Goal: Complete application form

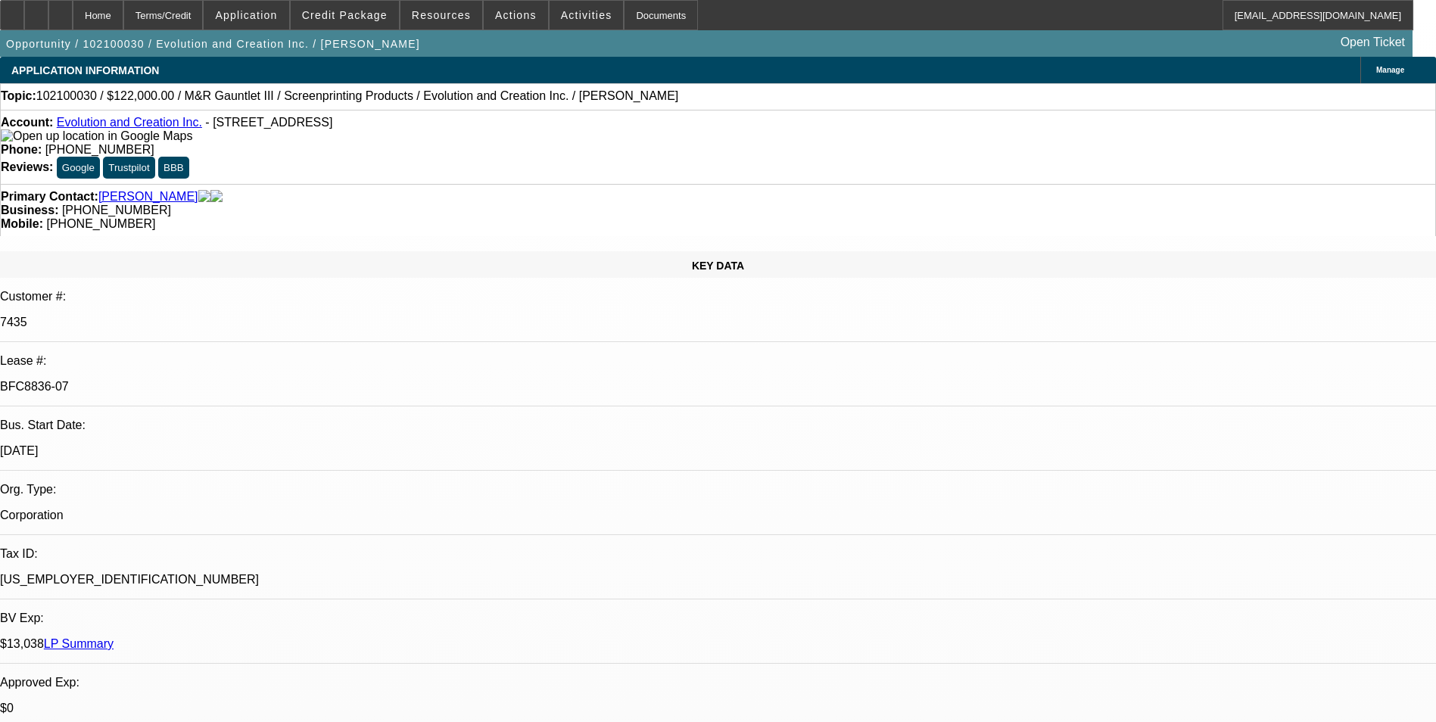
select select "0"
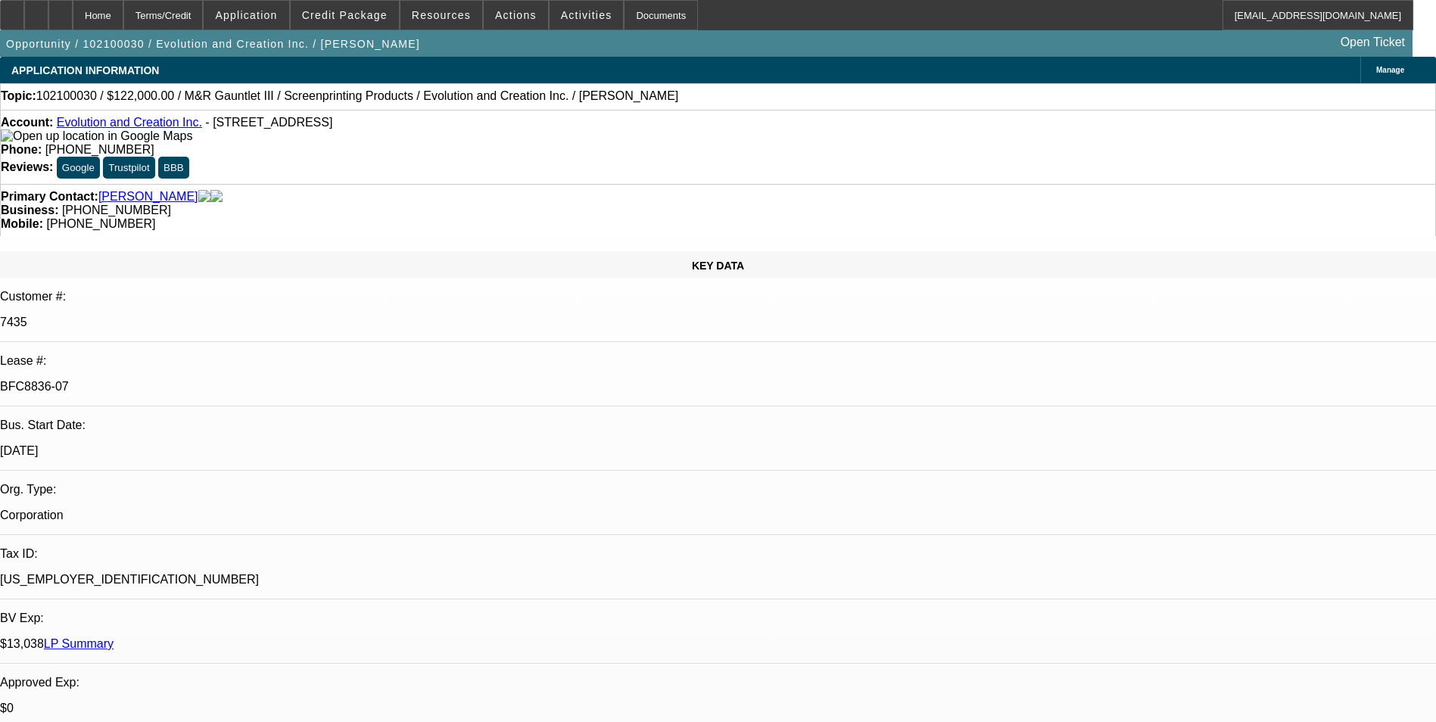
select select "0"
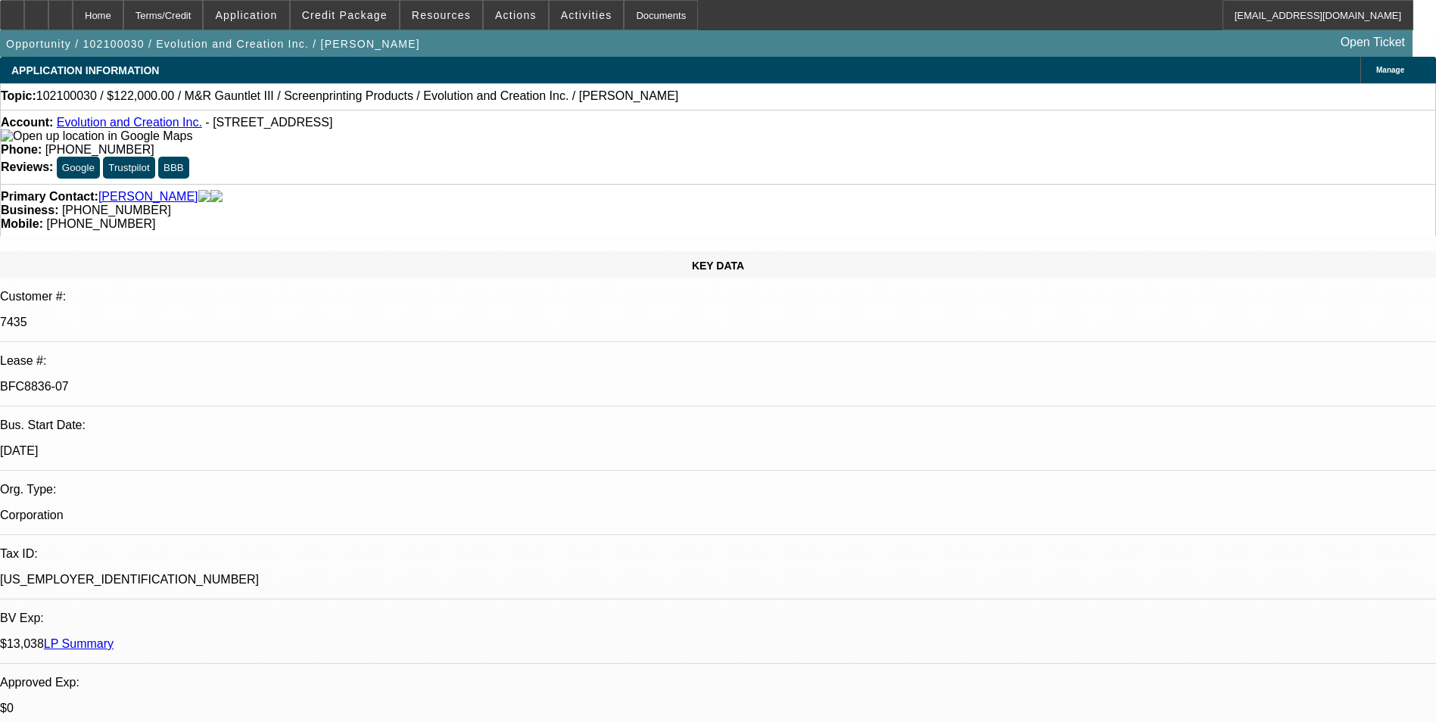
select select "0"
select select "1"
select select "3"
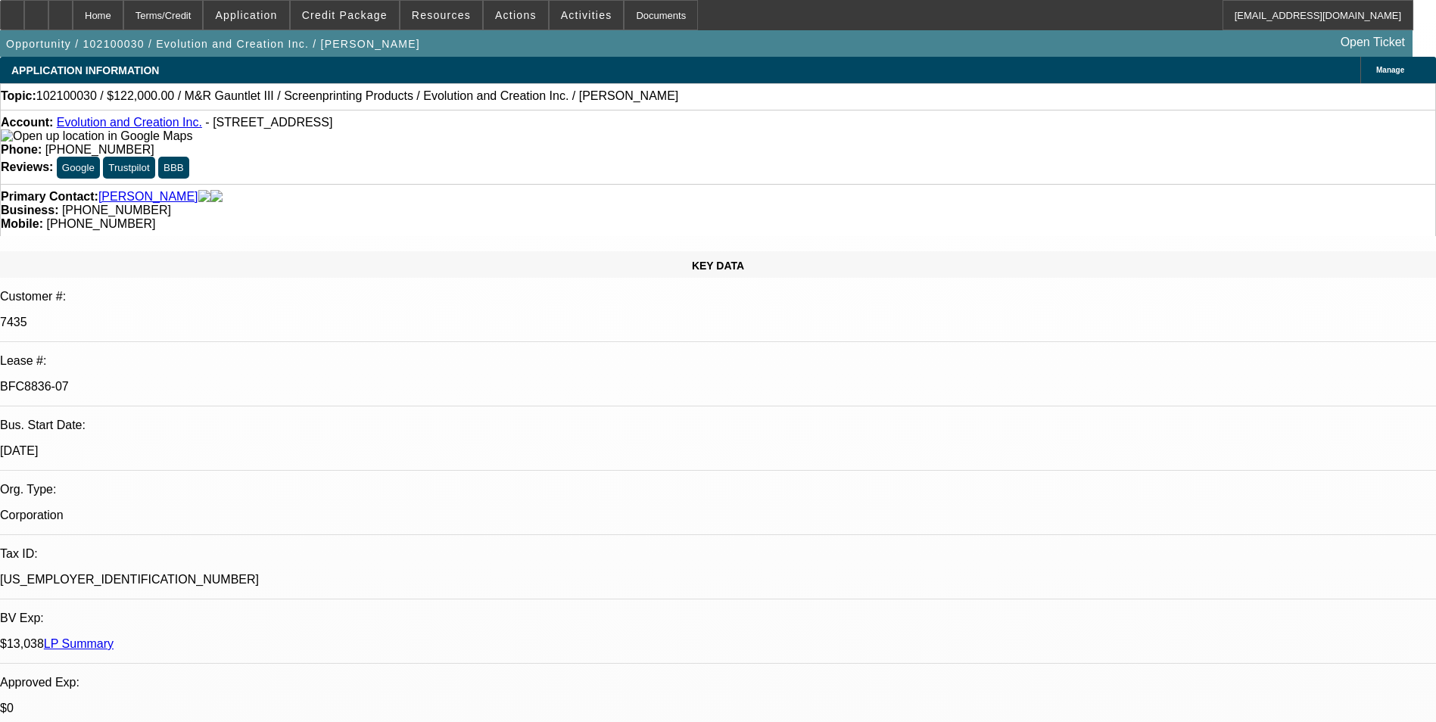
select select "1"
select select "3"
select select "1"
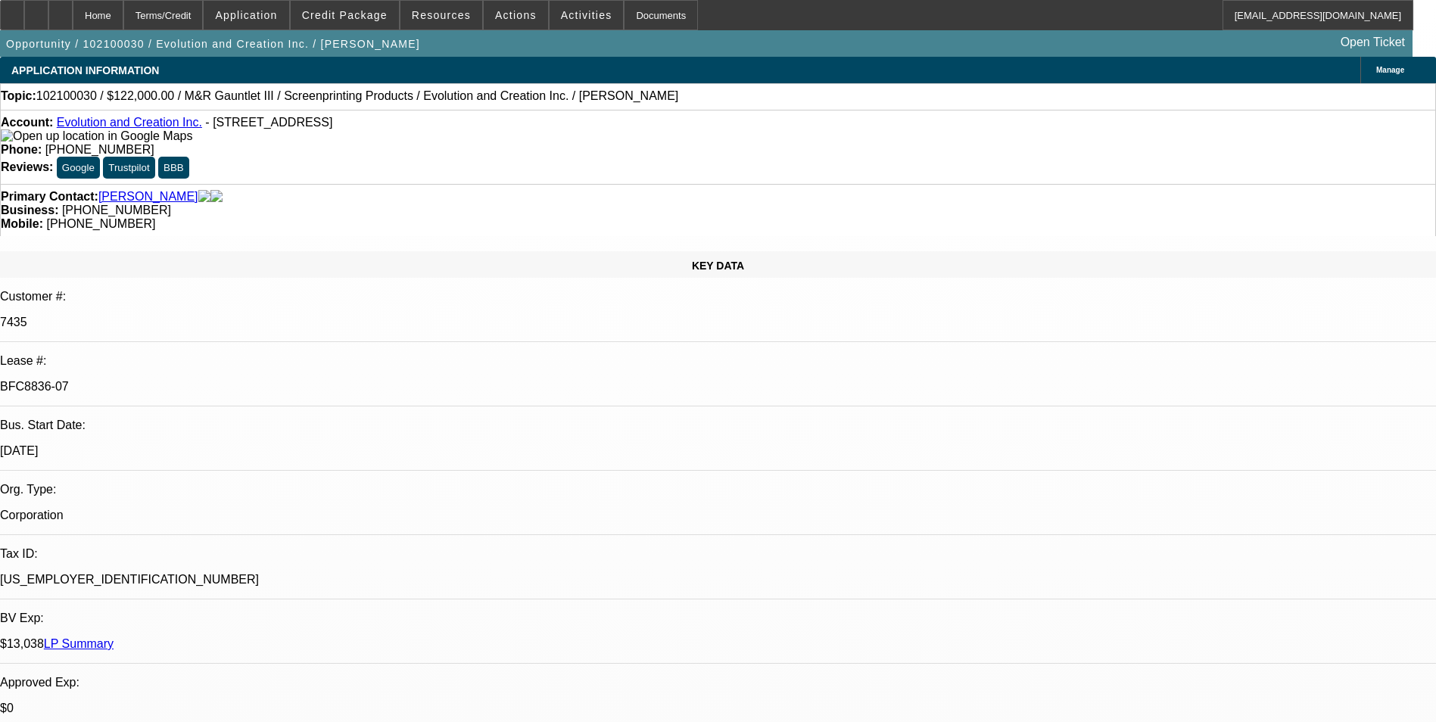
select select "3"
select select "1"
select select "3"
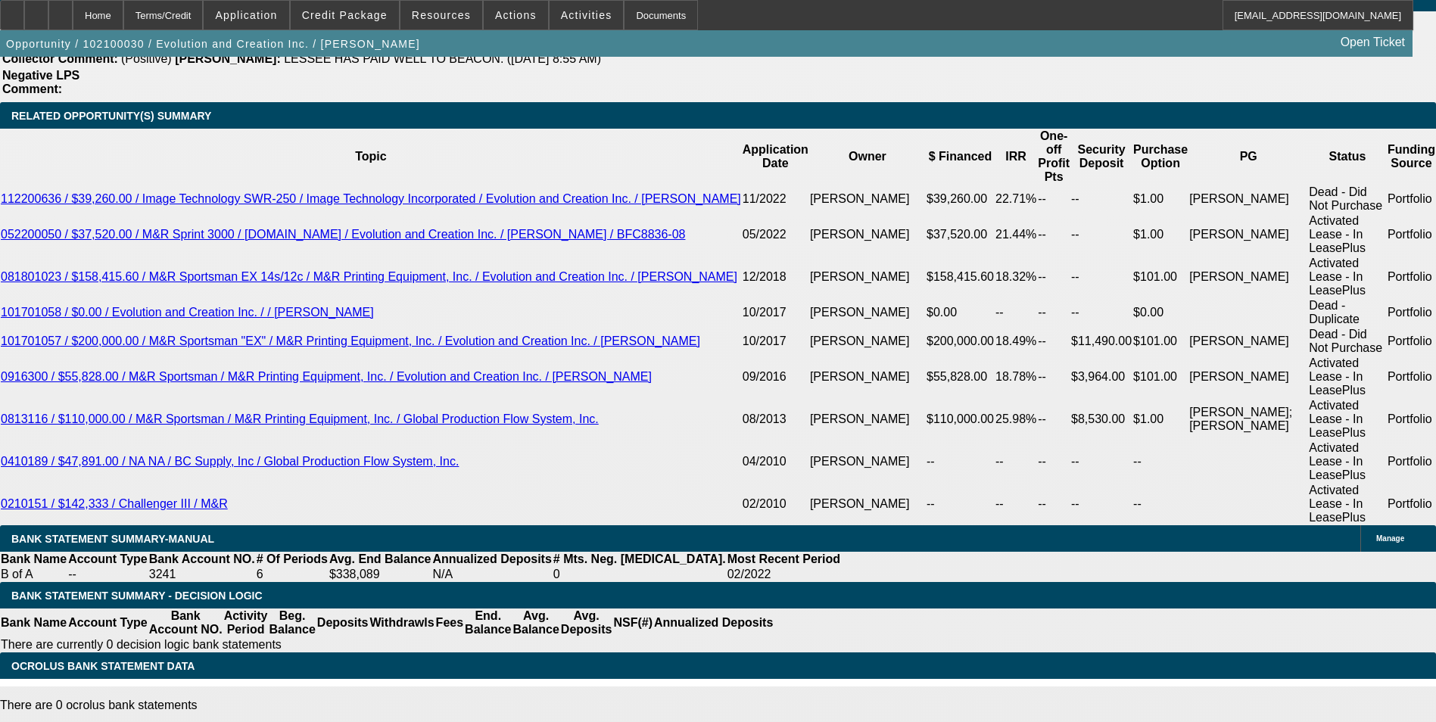
scroll to position [2726, 0]
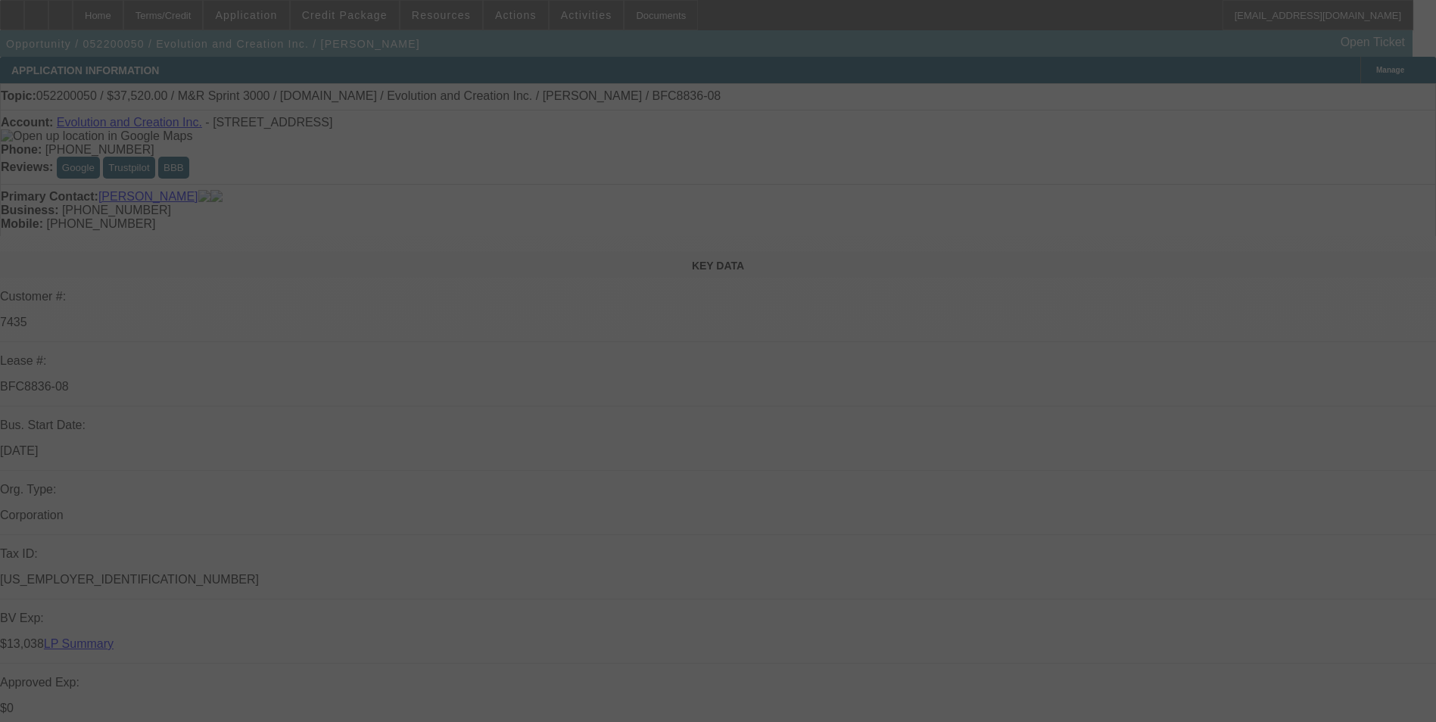
select select "0"
select select "2"
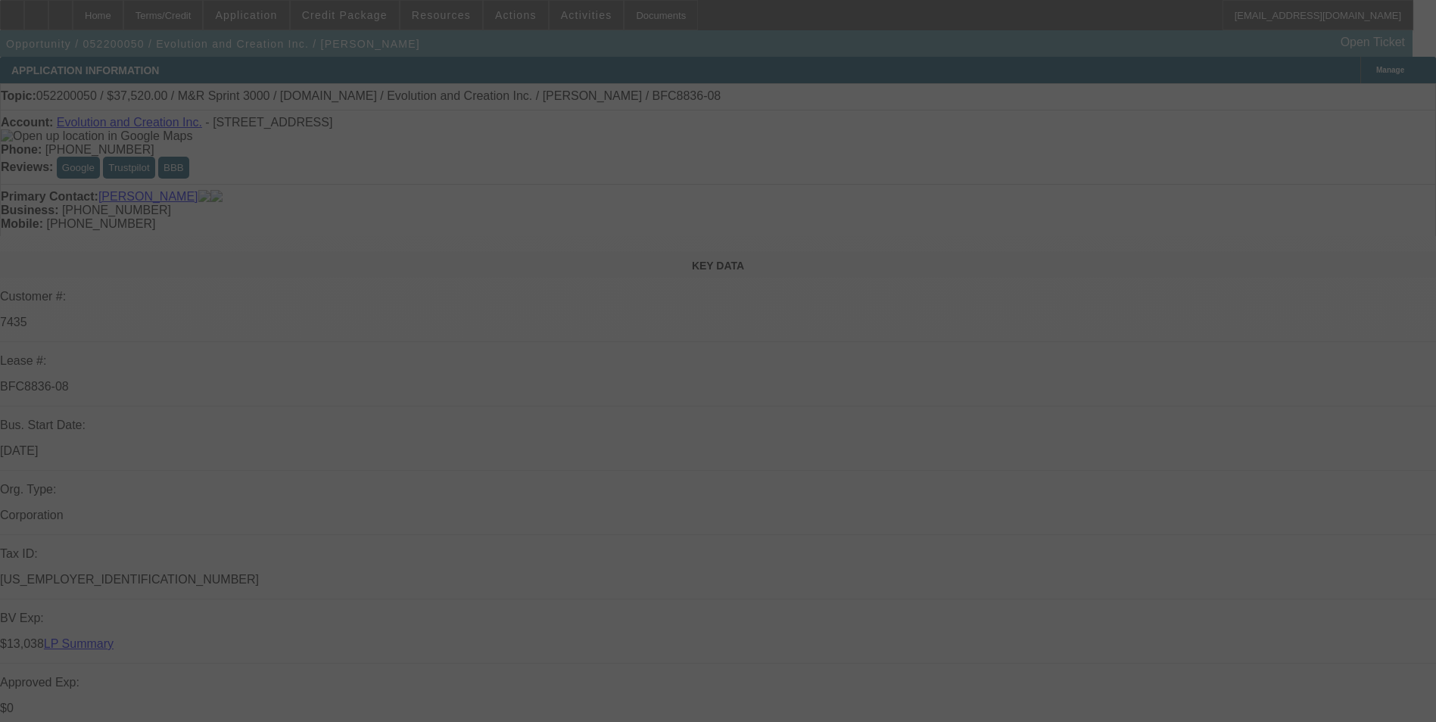
select select "0"
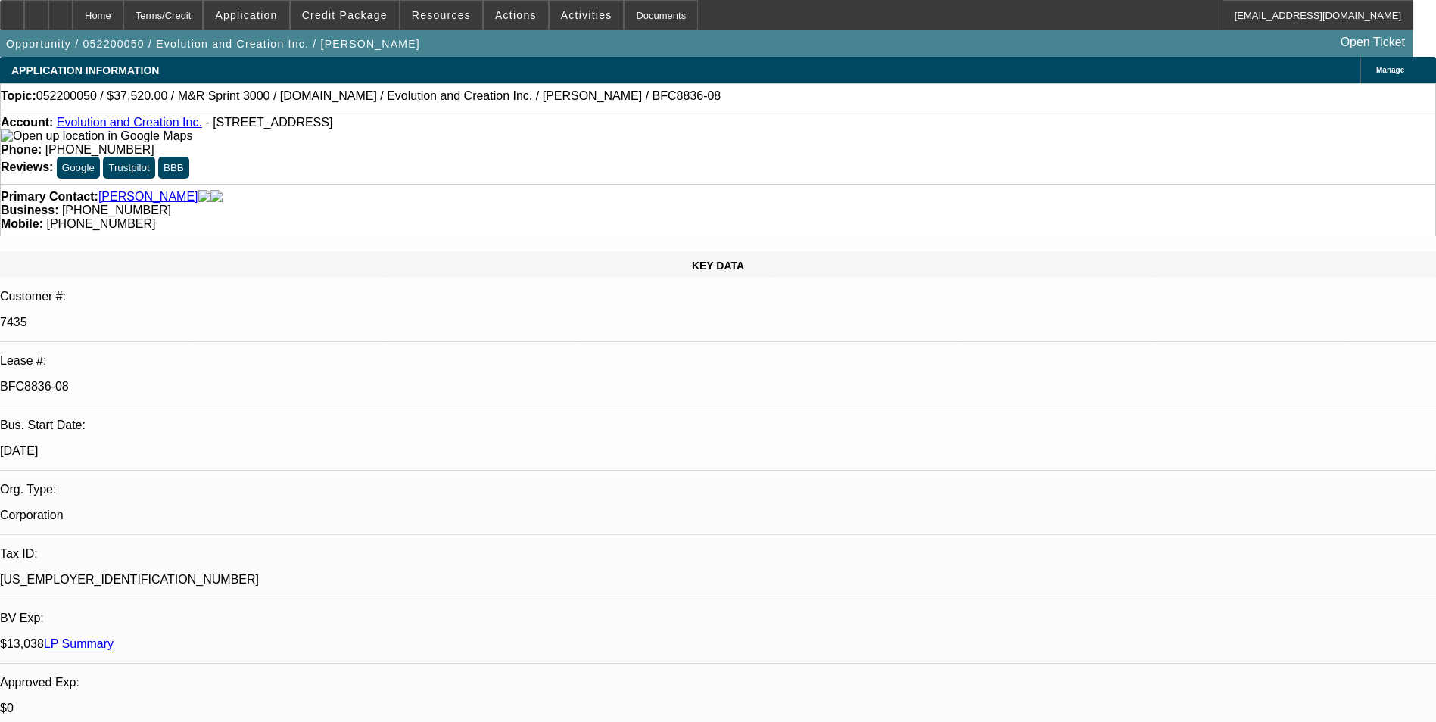
select select "1"
select select "2"
select select "1"
select select "2"
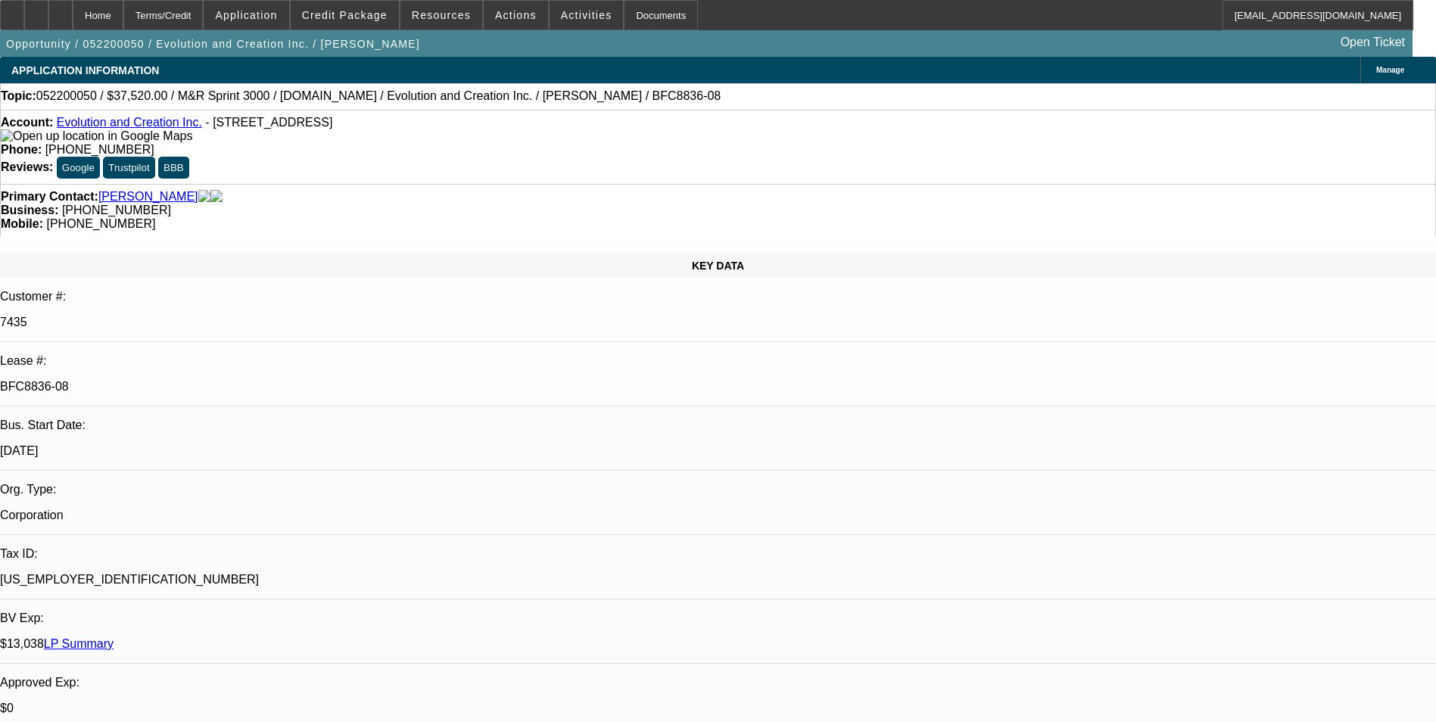
select select "2"
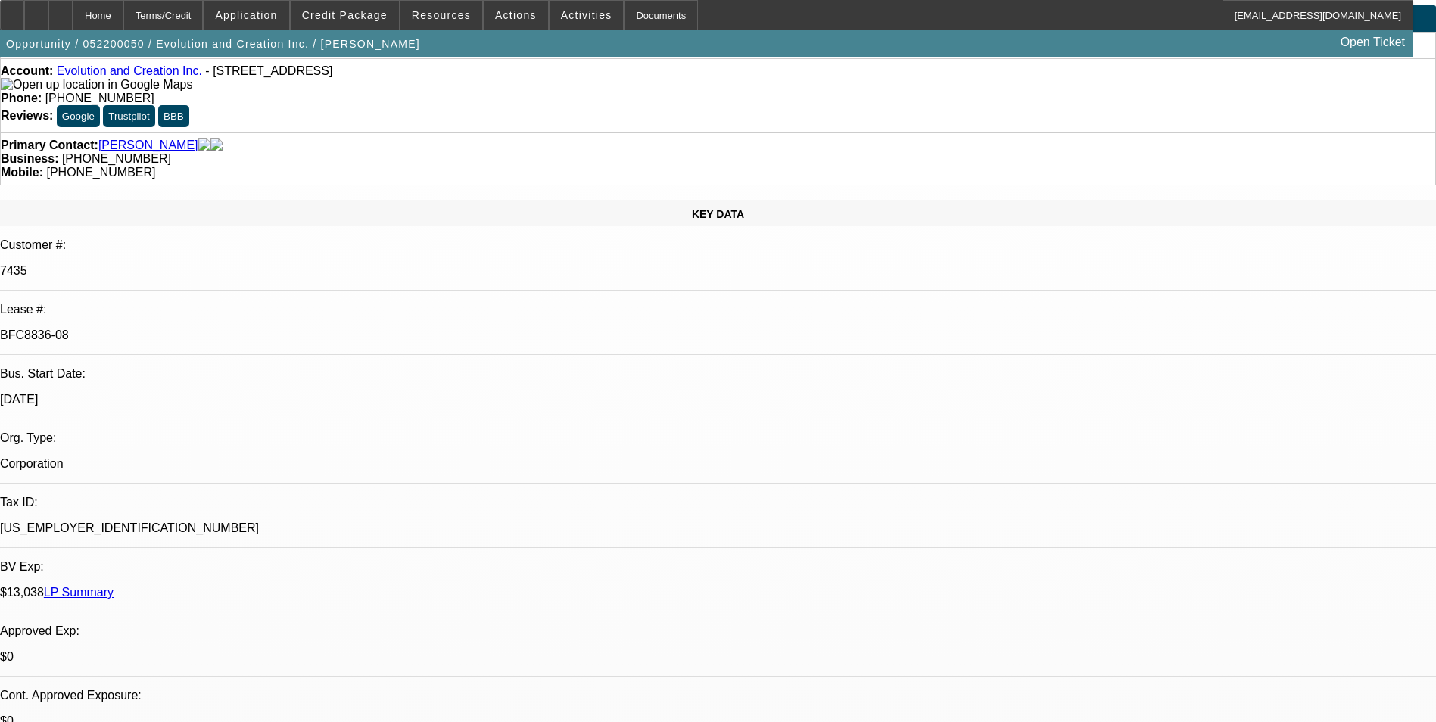
scroll to position [76, 0]
